Goal: Check status: Check status

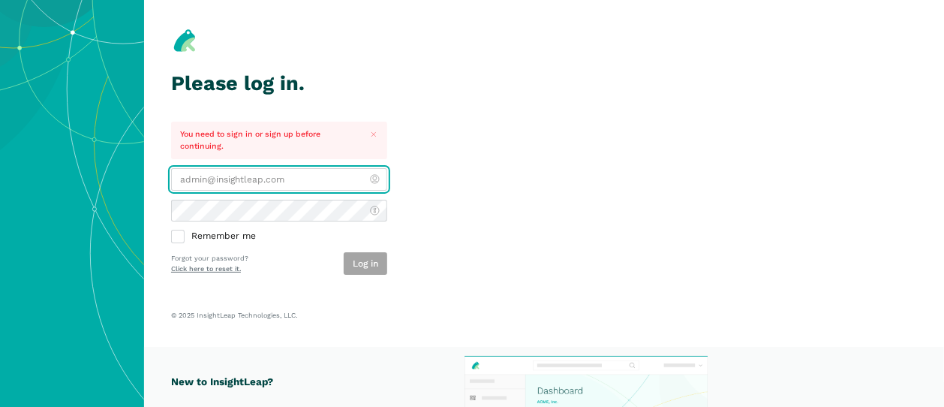
type input "[PERSON_NAME][EMAIL_ADDRESS][DOMAIN_NAME]"
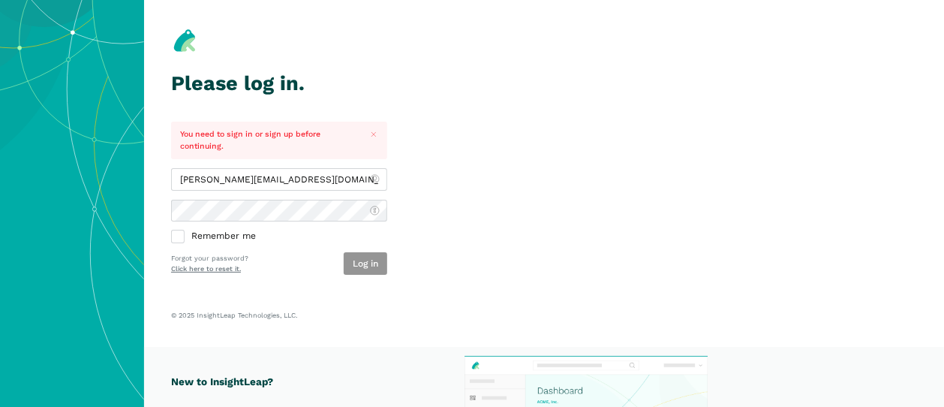
click at [363, 264] on button "Log in" at bounding box center [366, 263] width 44 height 23
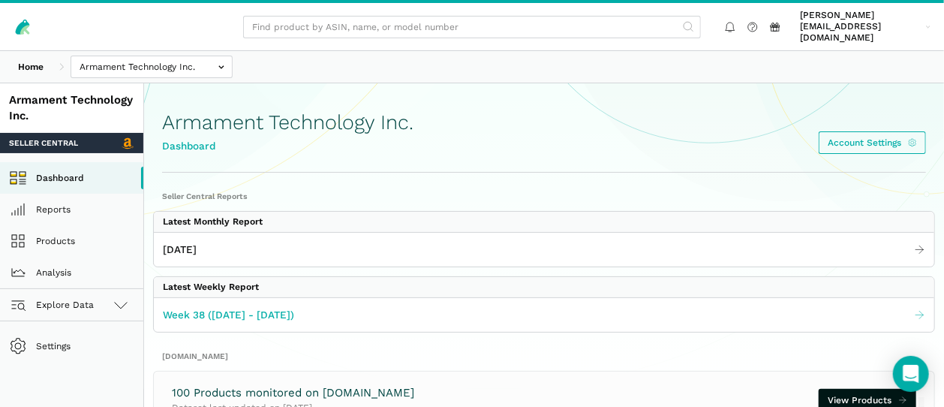
click at [233, 307] on span "Week 38 (09.14 - 09.20.25)" at bounding box center [228, 315] width 131 height 16
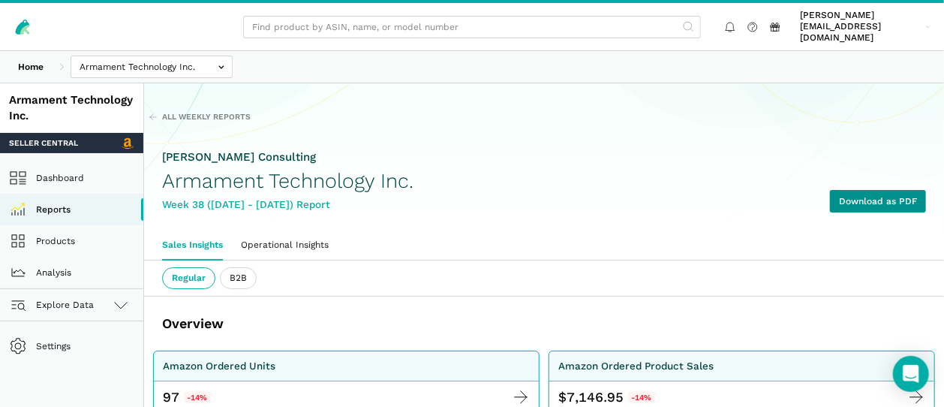
click at [883, 190] on link "Download as PDF" at bounding box center [878, 201] width 96 height 23
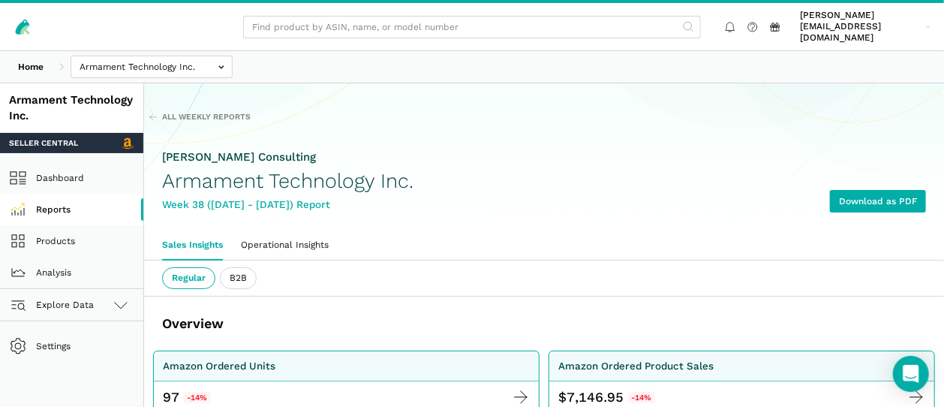
click at [67, 204] on link "Reports" at bounding box center [71, 210] width 143 height 32
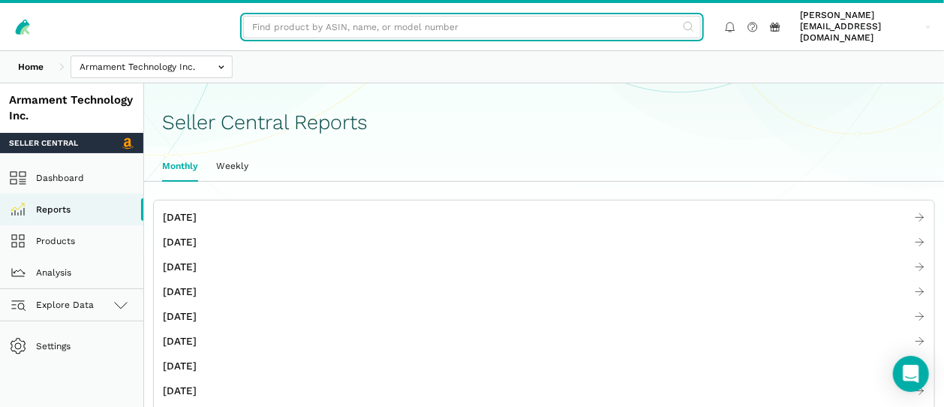
click at [342, 17] on input "text" at bounding box center [472, 27] width 458 height 23
paste input "B07G5HZGS3"
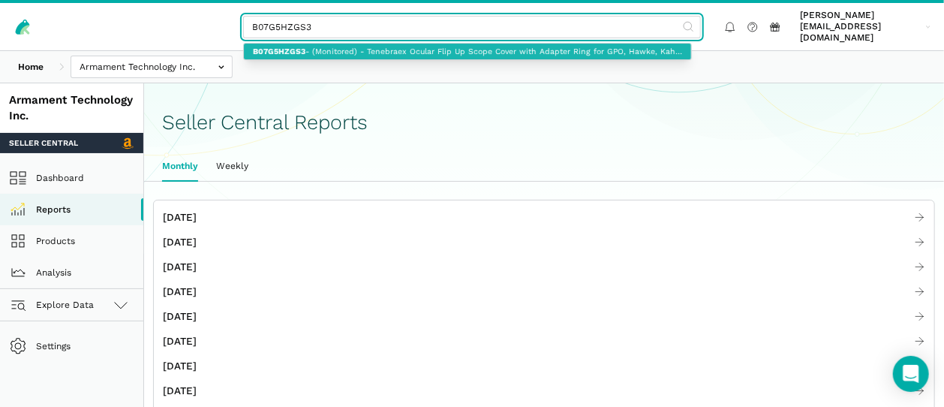
click at [361, 46] on link "B07G5HZGS3 - (Monitored) - Tenebraex Ocular Flip Up Scope Cover with Adapter Ri…" at bounding box center [467, 52] width 447 height 16
type input "B07G5HZGS3 - (Monitored) - Tenebraex Ocular Flip Up Scope Cover with Adapter Ri…"
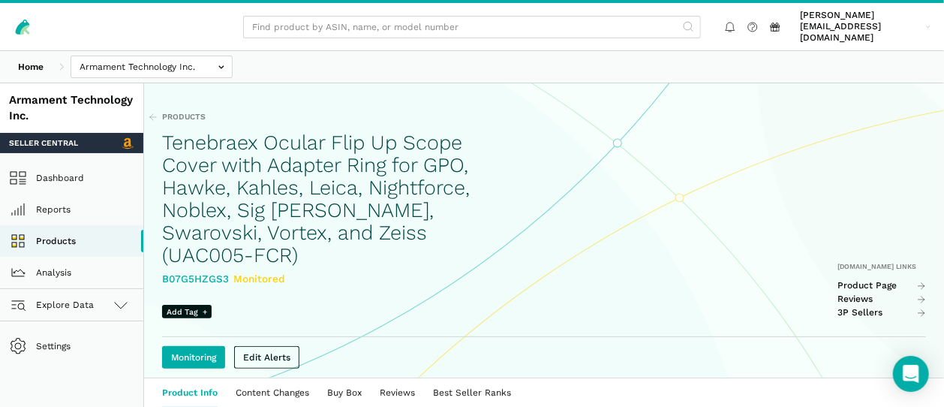
scroll to position [167, 0]
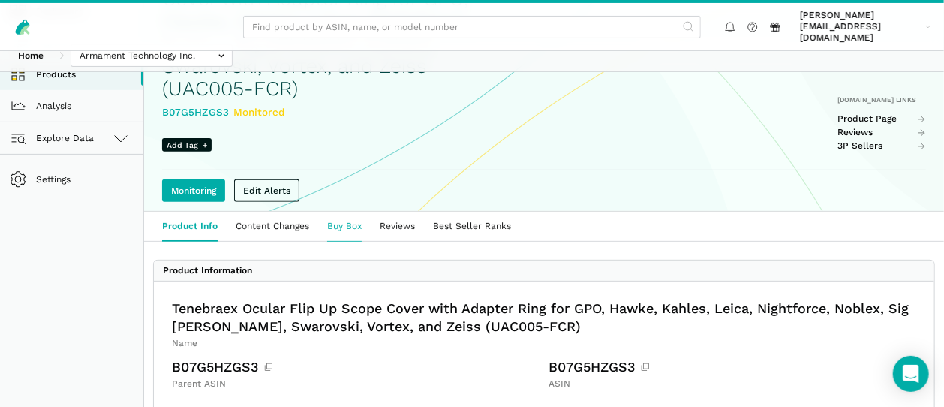
click at [331, 212] on link "Buy Box" at bounding box center [344, 226] width 53 height 29
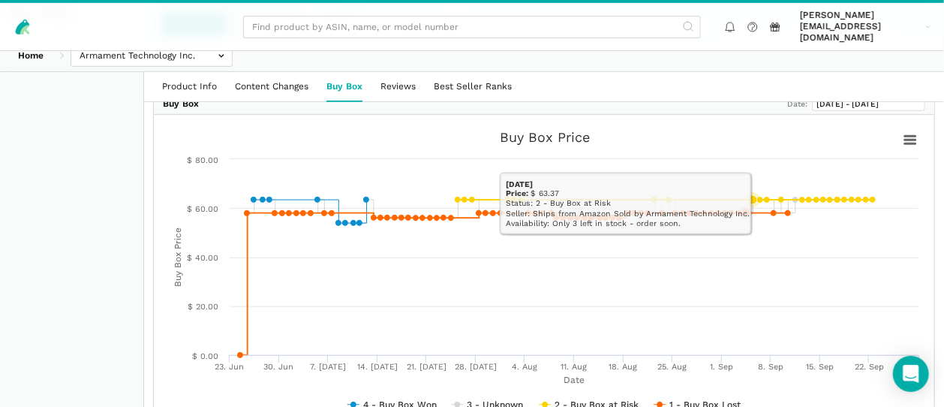
scroll to position [250, 0]
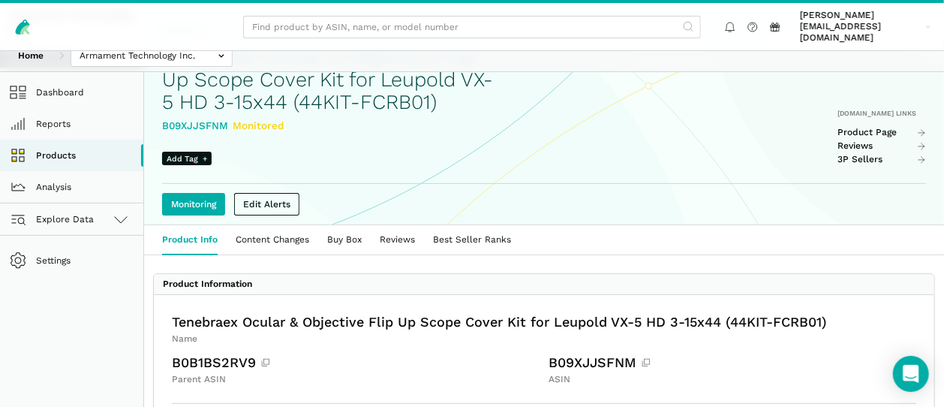
scroll to position [167, 0]
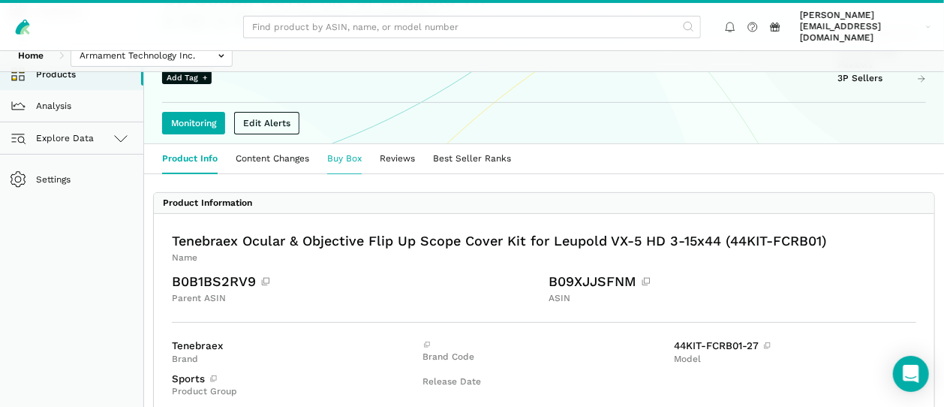
click at [351, 149] on link "Buy Box" at bounding box center [344, 158] width 53 height 29
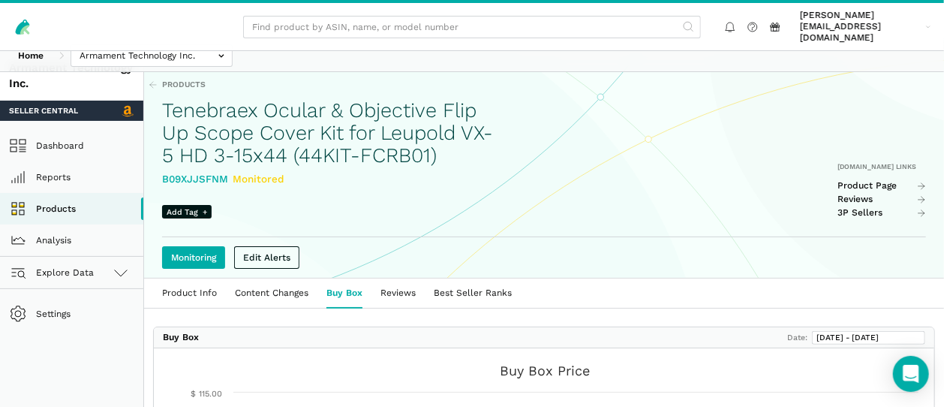
scroll to position [250, 0]
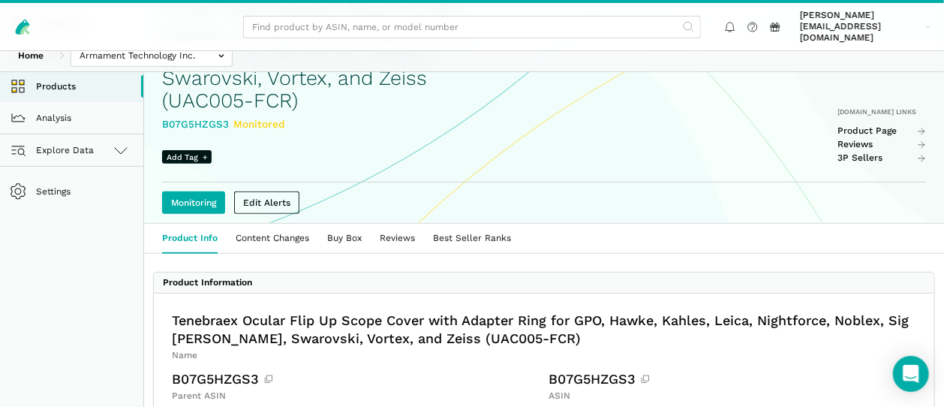
scroll to position [167, 0]
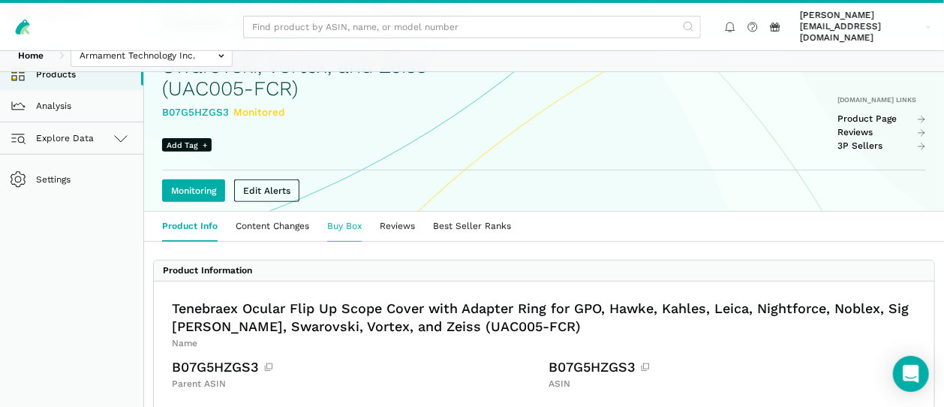
click at [357, 212] on link "Buy Box" at bounding box center [344, 226] width 53 height 29
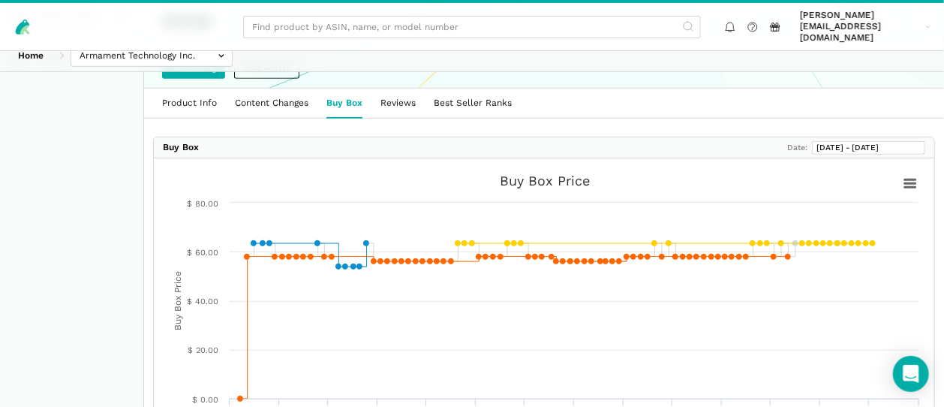
scroll to position [333, 0]
